Goal: Task Accomplishment & Management: Complete application form

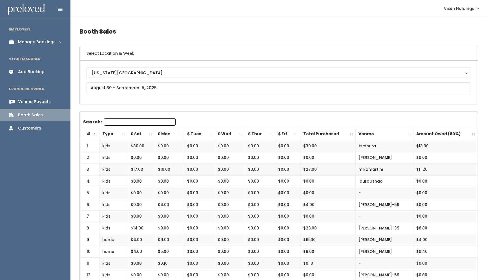
click at [50, 39] on div "Manage Bookings" at bounding box center [37, 42] width 38 height 6
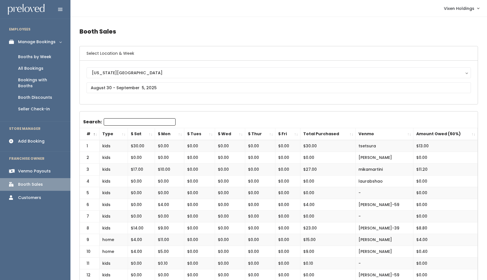
click at [43, 69] on link "All Bookings" at bounding box center [35, 69] width 71 height 12
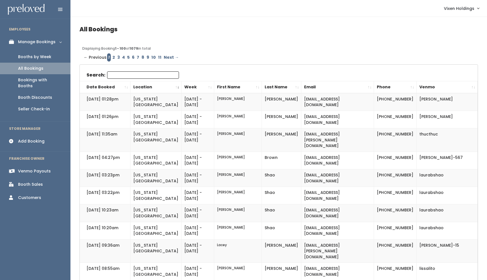
click at [47, 41] on div "Manage Bookings" at bounding box center [37, 42] width 38 height 6
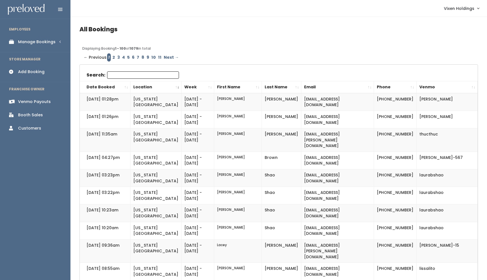
click at [50, 41] on div "Manage Bookings" at bounding box center [37, 42] width 38 height 6
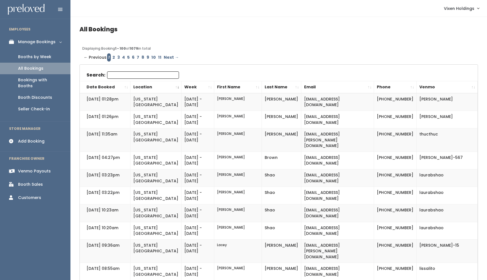
click at [45, 58] on div "Booths by Week" at bounding box center [34, 57] width 33 height 6
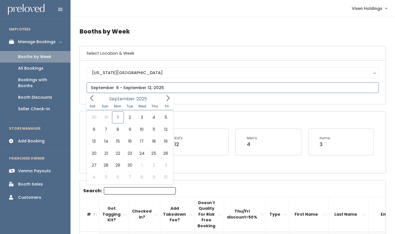
click at [174, 90] on input "text" at bounding box center [233, 87] width 292 height 11
type input "August 30 to September 5"
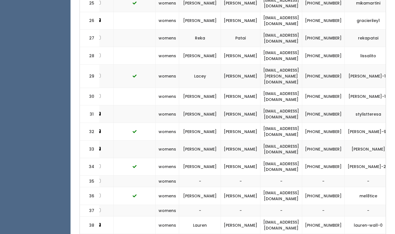
scroll to position [0, 138]
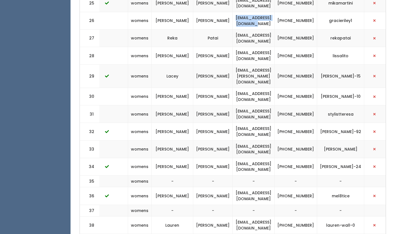
drag, startPoint x: 288, startPoint y: 7, endPoint x: 233, endPoint y: 9, distance: 55.0
click at [233, 12] on td "gracienriley4@gmail.com" at bounding box center [254, 20] width 42 height 17
copy td "gracienriley4@gmail.com"
drag, startPoint x: 319, startPoint y: 10, endPoint x: 297, endPoint y: 7, distance: 22.3
click at [297, 12] on td "[PHONE_NUMBER]" at bounding box center [295, 20] width 43 height 17
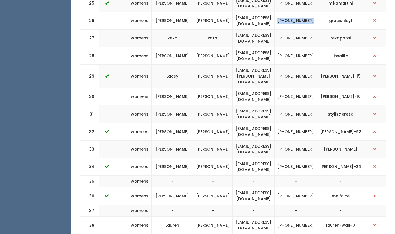
copy td "(405) 596-6333"
drag, startPoint x: 355, startPoint y: 7, endPoint x: 329, endPoint y: 9, distance: 26.0
click at [329, 12] on td "gracieriley1" at bounding box center [340, 20] width 47 height 17
copy td "gracieriley1"
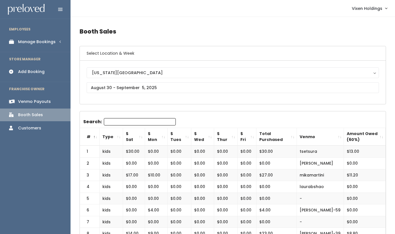
click at [41, 72] on div "Add Booking" at bounding box center [31, 72] width 27 height 6
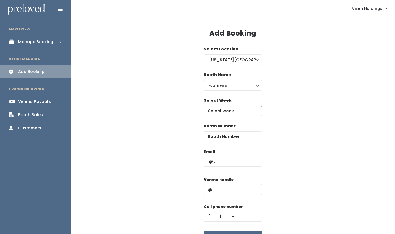
click at [233, 112] on input "text" at bounding box center [233, 111] width 58 height 11
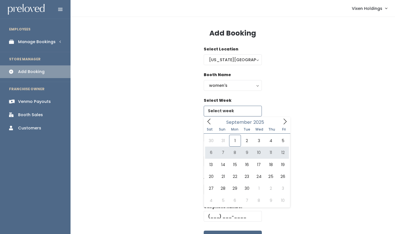
type input "September 6 to September 12"
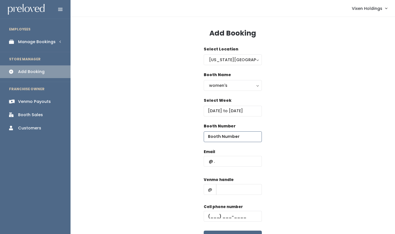
click at [227, 138] on input "number" at bounding box center [233, 136] width 58 height 11
type input "26"
click at [220, 160] on input "text" at bounding box center [233, 161] width 58 height 11
click at [208, 160] on input "text" at bounding box center [233, 161] width 58 height 11
paste input "gracienriley4@gmail.com"
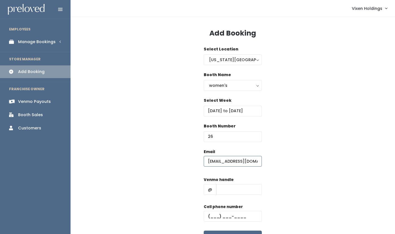
scroll to position [0, 3]
type input "gracienriley4@gmail.com"
click at [208, 214] on input "text" at bounding box center [233, 216] width 58 height 11
paste input "(405) 596-6333"
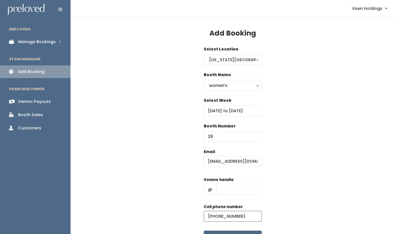
type input "(405) 596-6333"
click at [231, 188] on input "text" at bounding box center [239, 189] width 46 height 11
paste input "gracieriley1"
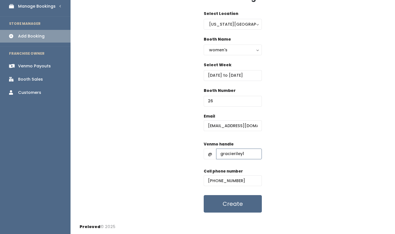
scroll to position [36, 0]
type input "gracieriley1"
click at [252, 206] on button "Create" at bounding box center [233, 203] width 58 height 17
